Goal: Information Seeking & Learning: Check status

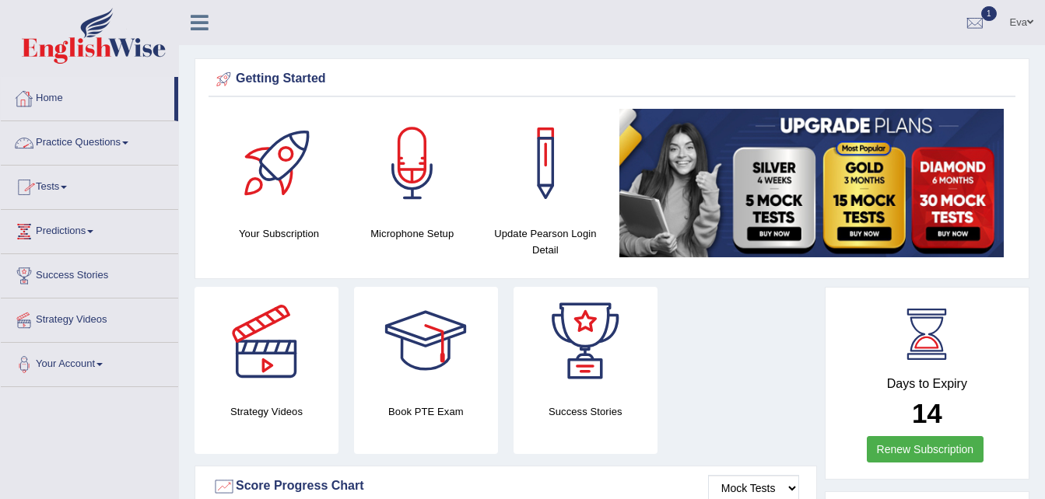
click at [55, 103] on link "Home" at bounding box center [87, 96] width 173 height 39
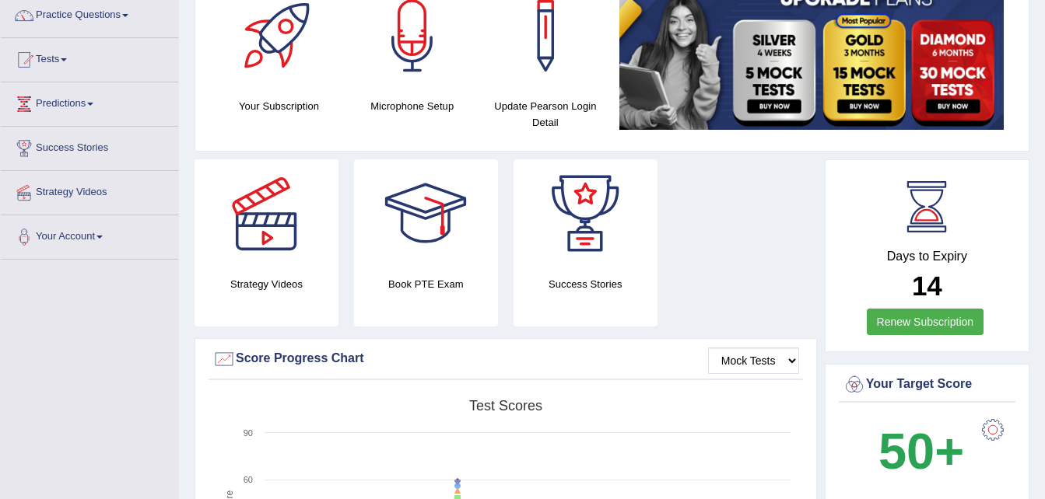
scroll to position [78, 0]
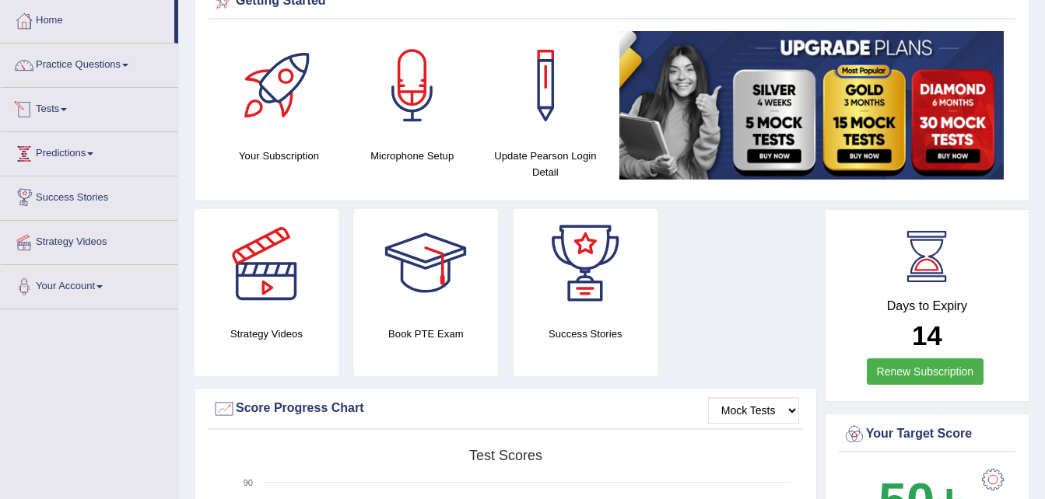
click at [70, 115] on link "Tests" at bounding box center [89, 107] width 177 height 39
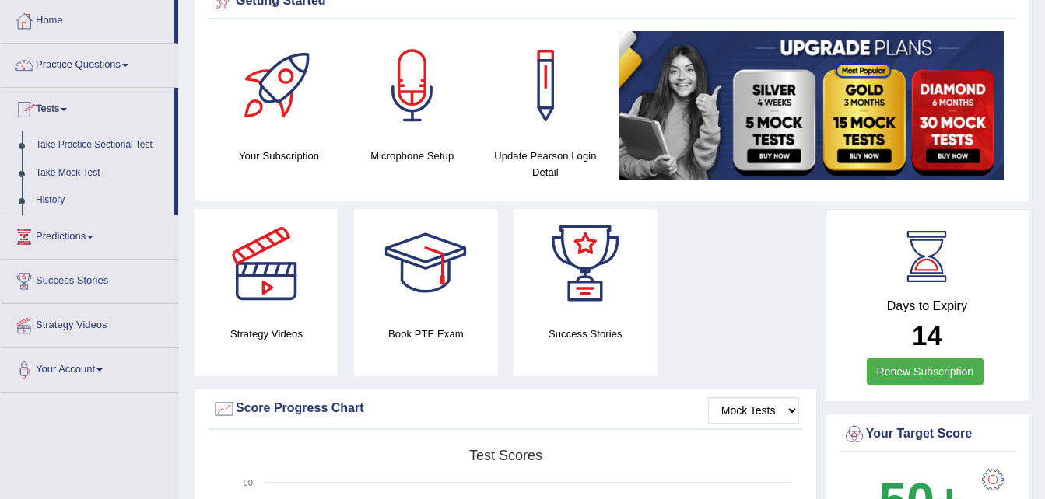
click at [86, 146] on link "Take Practice Sectional Test" at bounding box center [101, 145] width 145 height 28
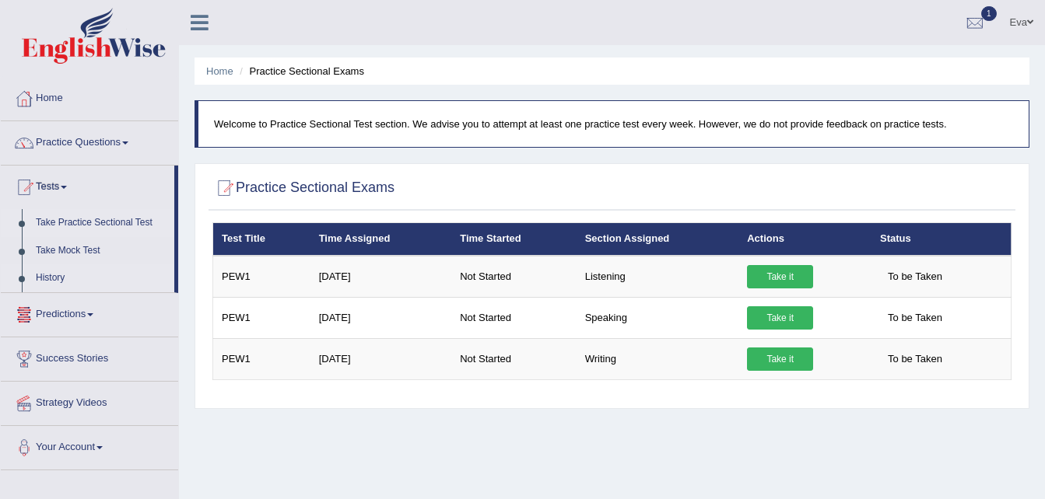
click at [54, 282] on link "History" at bounding box center [101, 278] width 145 height 28
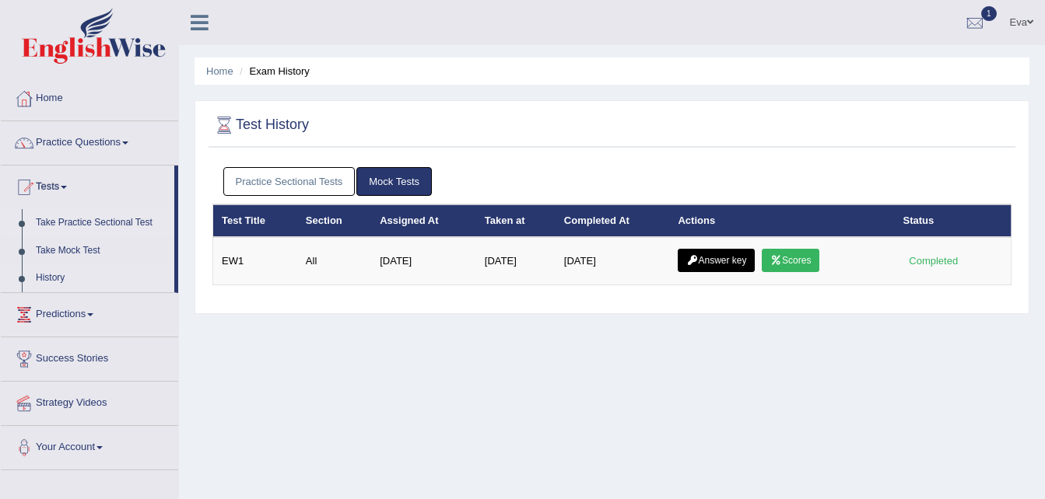
click at [114, 222] on link "Take Practice Sectional Test" at bounding box center [101, 223] width 145 height 28
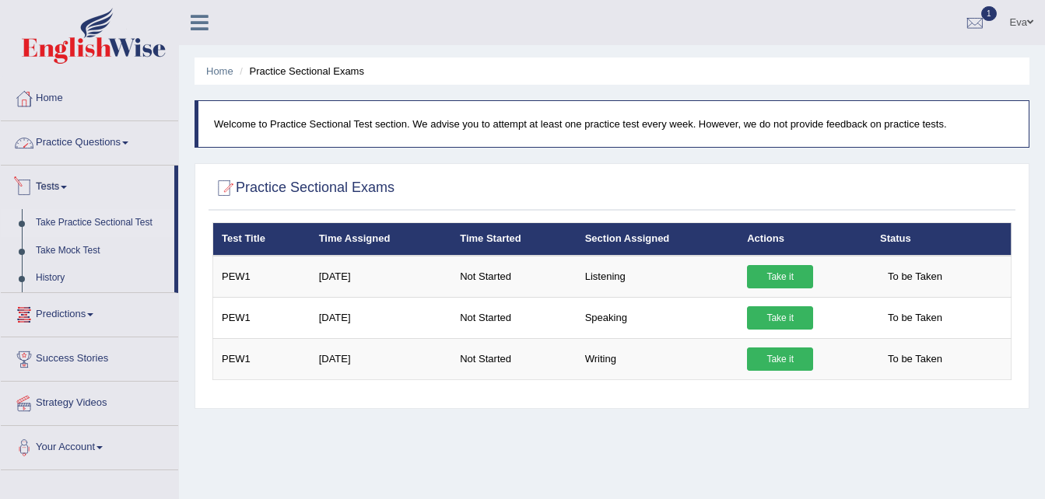
click at [118, 139] on link "Practice Questions" at bounding box center [89, 140] width 177 height 39
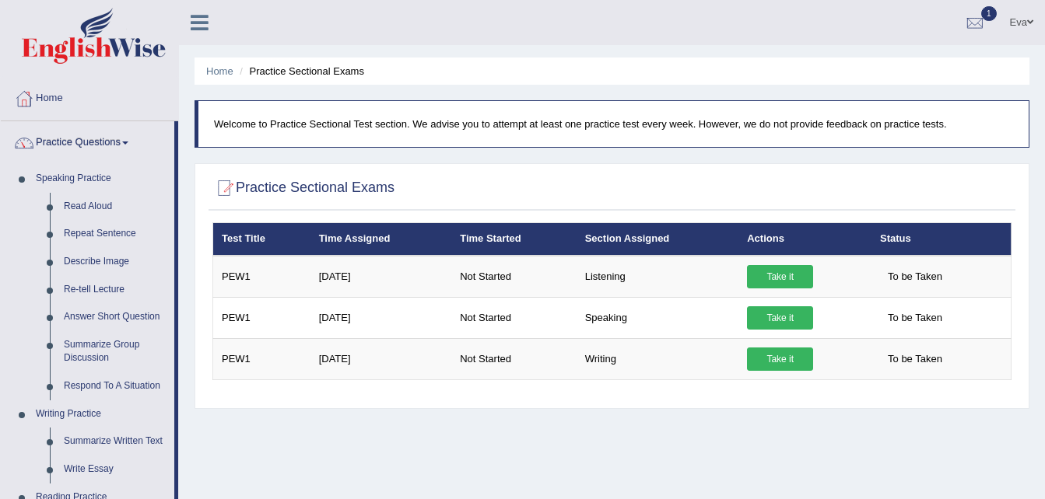
click at [118, 139] on link "Practice Questions" at bounding box center [87, 140] width 173 height 39
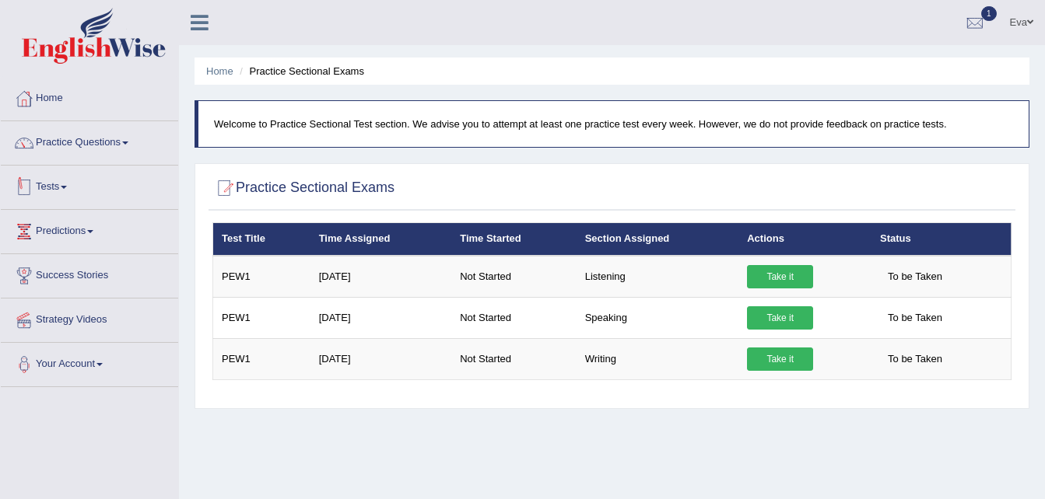
click at [71, 190] on link "Tests" at bounding box center [89, 185] width 177 height 39
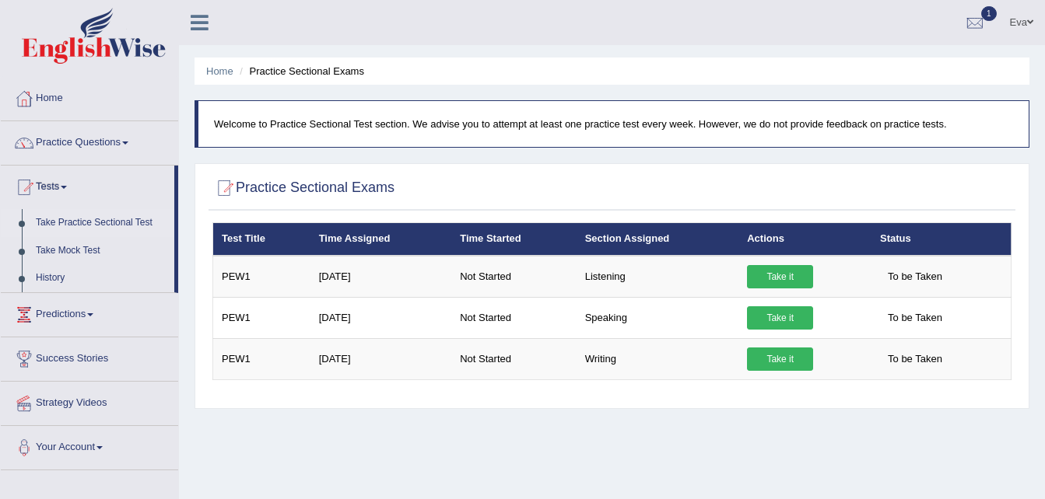
click at [96, 215] on link "Take Practice Sectional Test" at bounding box center [101, 223] width 145 height 28
click at [51, 280] on link "History" at bounding box center [101, 278] width 145 height 28
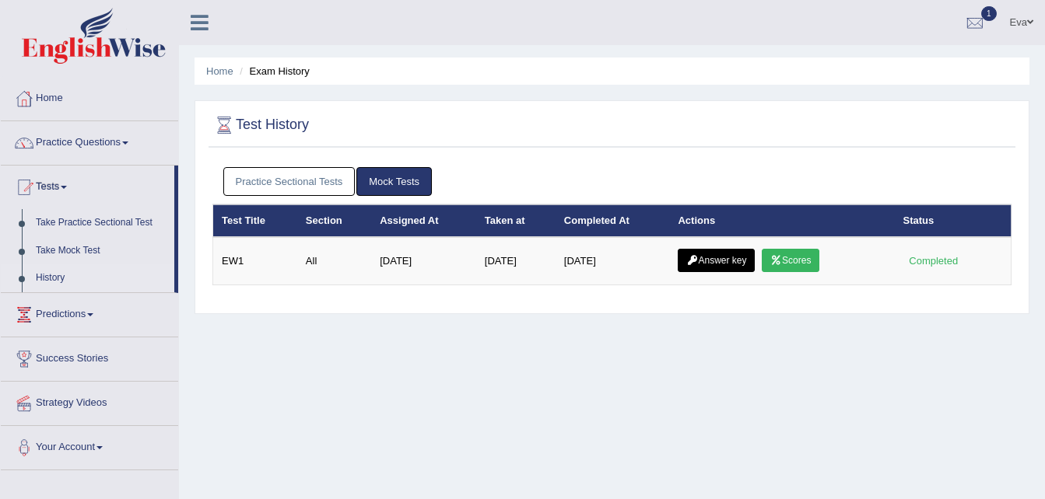
click at [289, 184] on link "Practice Sectional Tests" at bounding box center [289, 181] width 132 height 29
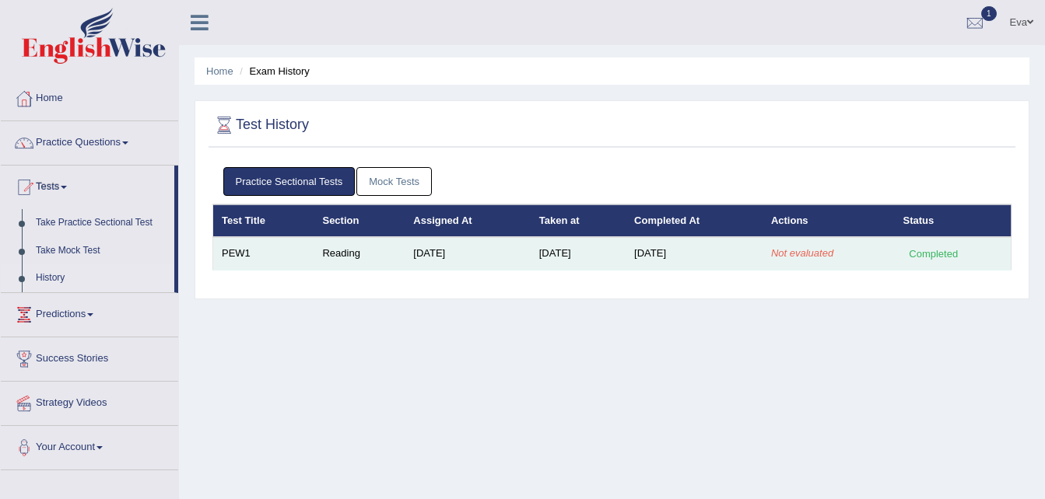
click at [937, 254] on div "Completed" at bounding box center [933, 254] width 61 height 16
click at [246, 256] on td "PEW1" at bounding box center [263, 253] width 101 height 33
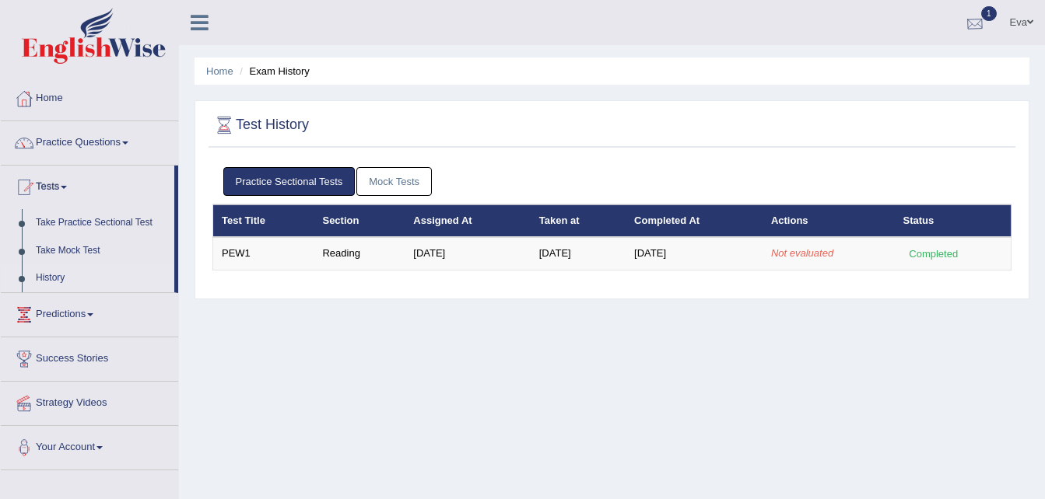
click at [972, 16] on div at bounding box center [974, 23] width 23 height 23
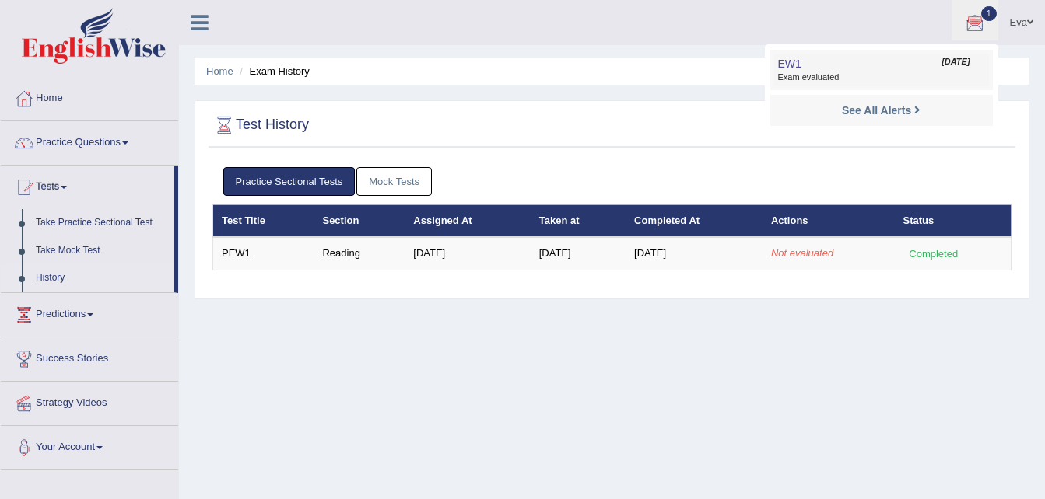
click at [947, 63] on span "[DATE]" at bounding box center [955, 62] width 28 height 12
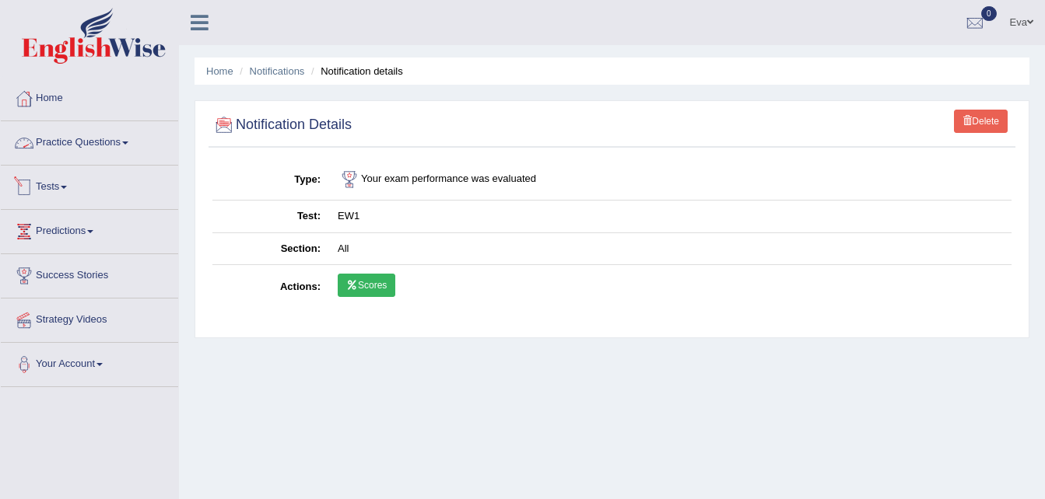
click at [66, 184] on link "Tests" at bounding box center [89, 185] width 177 height 39
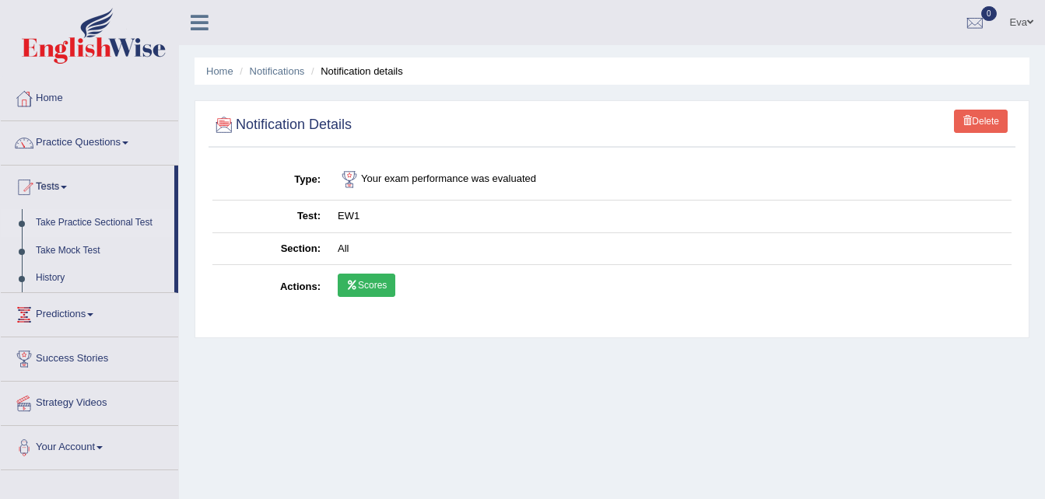
click at [73, 222] on link "Take Practice Sectional Test" at bounding box center [101, 223] width 145 height 28
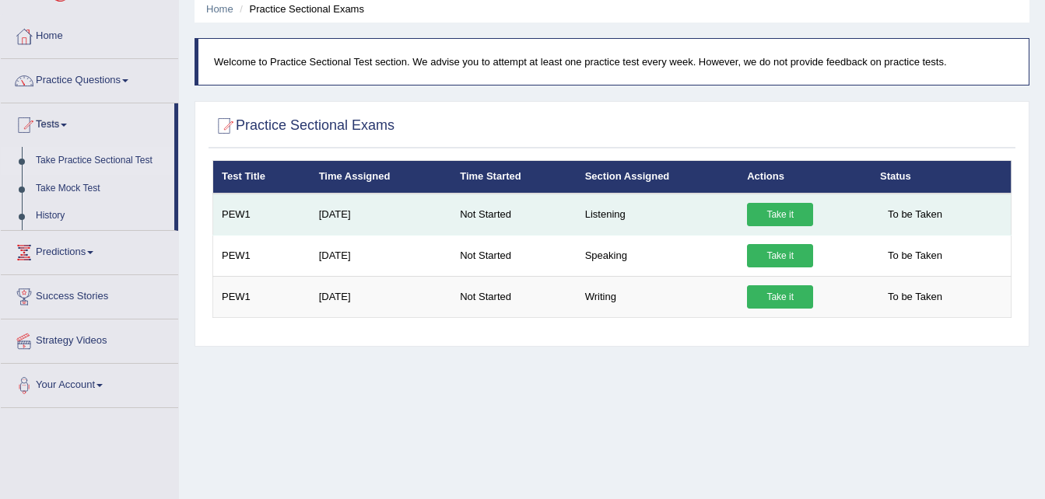
scroll to position [156, 0]
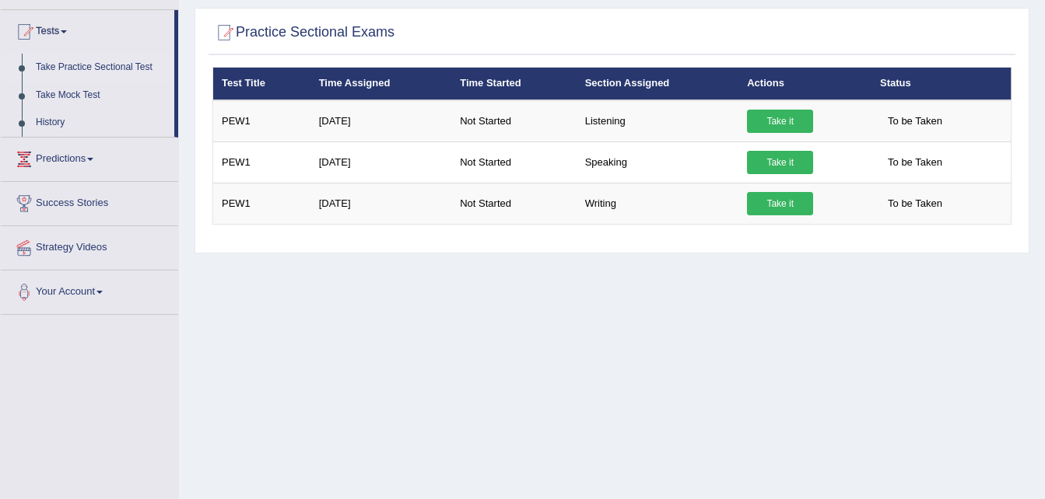
click at [440, 317] on div "Home Practice Sectional Exams Welcome to Practice Sectional Test section. We ad…" at bounding box center [612, 233] width 866 height 778
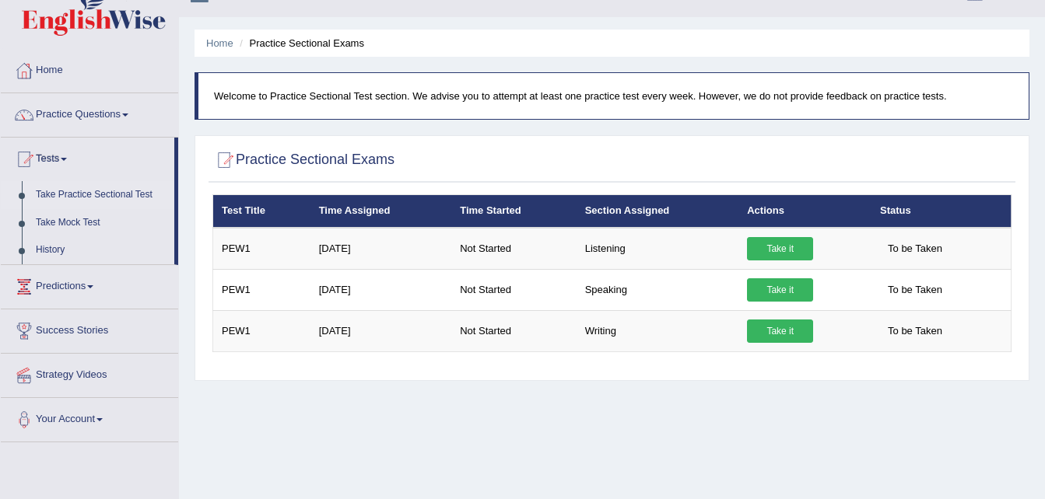
scroll to position [0, 0]
